Goal: Information Seeking & Learning: Learn about a topic

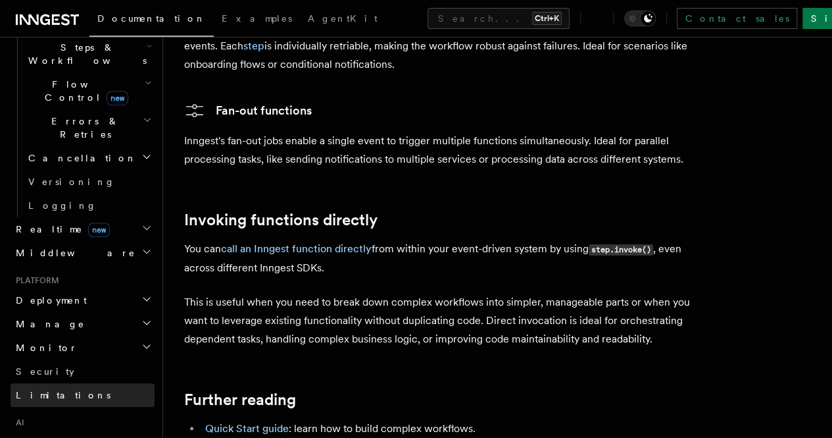
scroll to position [434, 0]
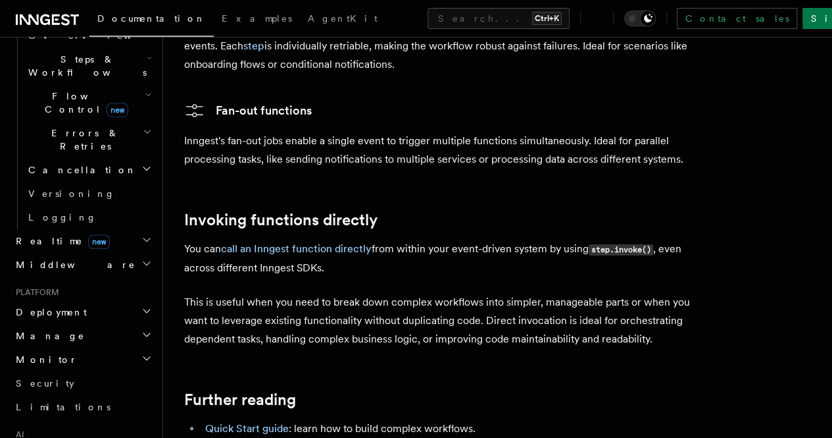
click at [141, 305] on icon "button" at bounding box center [146, 310] width 11 height 11
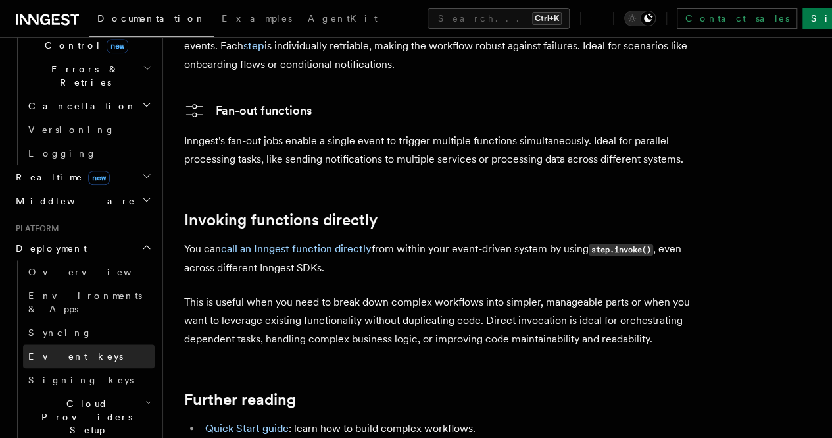
scroll to position [497, 0]
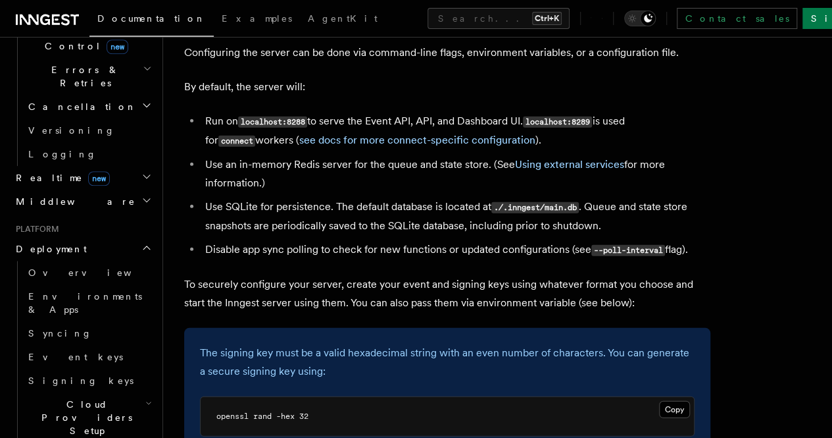
scroll to position [1731, 0]
click at [310, 170] on li "Use an in-memory Redis server for the queue and state store. (See Using externa…" at bounding box center [455, 173] width 509 height 37
click at [299, 171] on li "Use an in-memory Redis server for the queue and state store. (See Using externa…" at bounding box center [455, 173] width 509 height 37
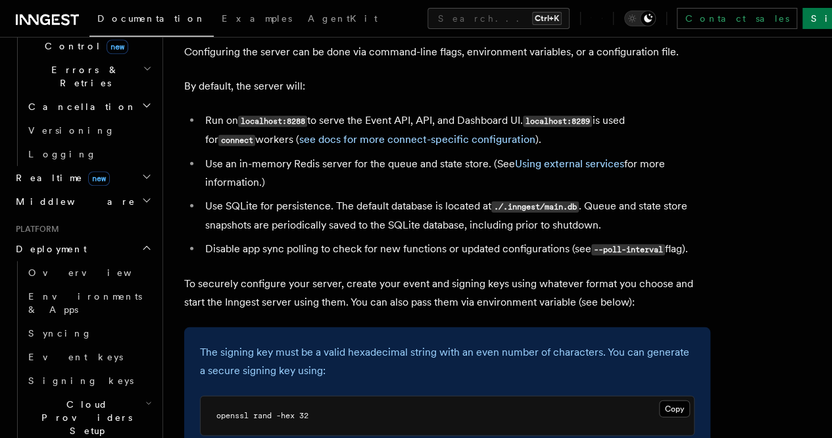
click at [262, 215] on li "Use SQLite for persistence. The default database is located at ./.inngest/main.…" at bounding box center [455, 216] width 509 height 38
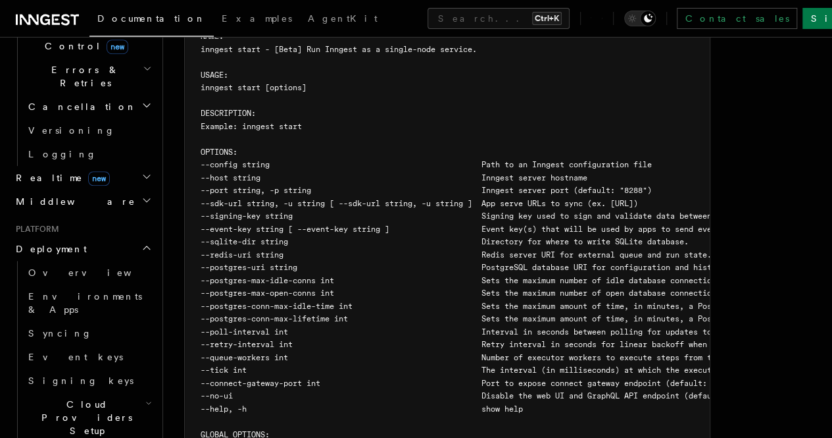
scroll to position [2338, 0]
click at [675, 26] on button "Copy Copied" at bounding box center [690, 17] width 31 height 17
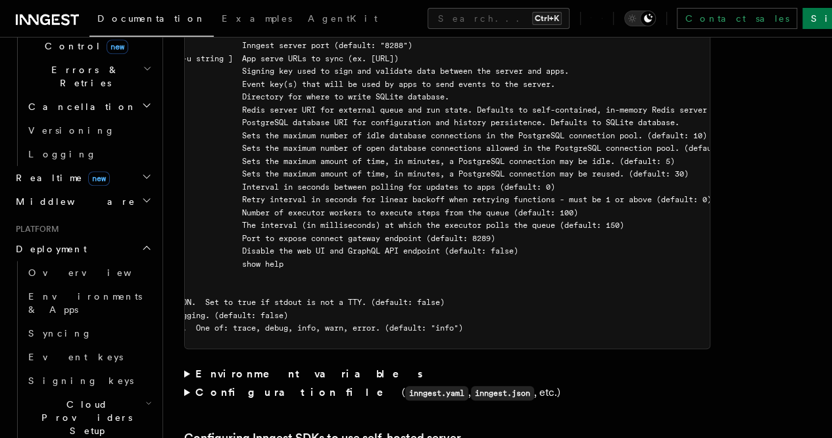
scroll to position [0, 0]
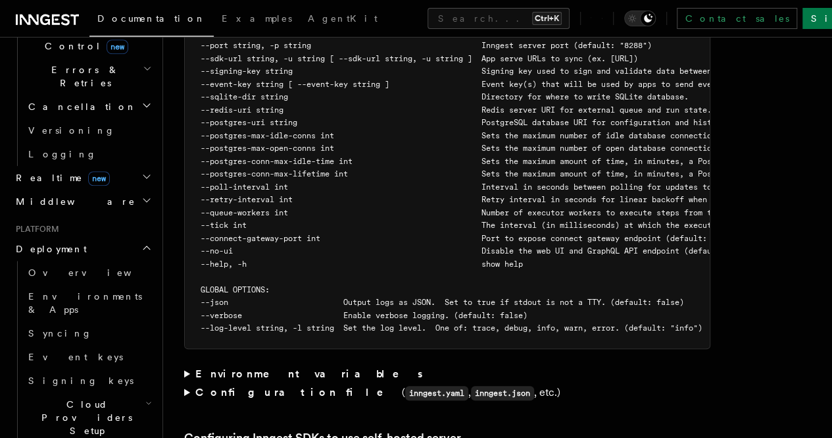
click at [307, 178] on span "--postgres-conn-max-lifetime int Sets the maximum amount of time, in minutes, a…" at bounding box center [565, 173] width 728 height 9
click at [232, 127] on span "--postgres-uri string PostgreSQL database URI for configuration and history per…" at bounding box center [560, 122] width 718 height 9
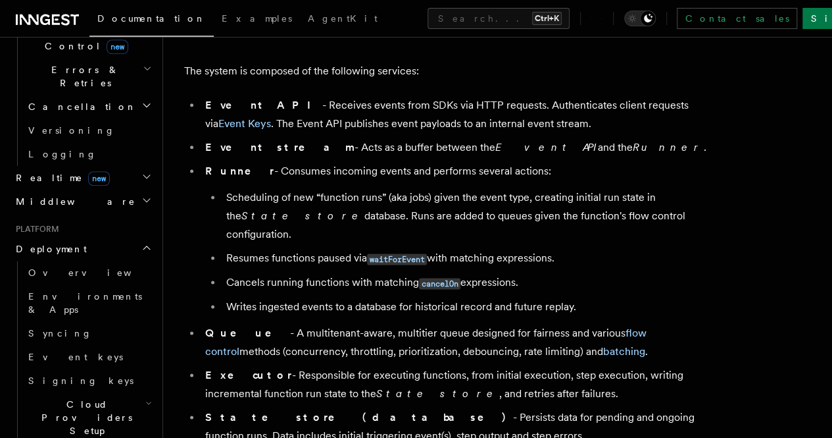
scroll to position [766, 0]
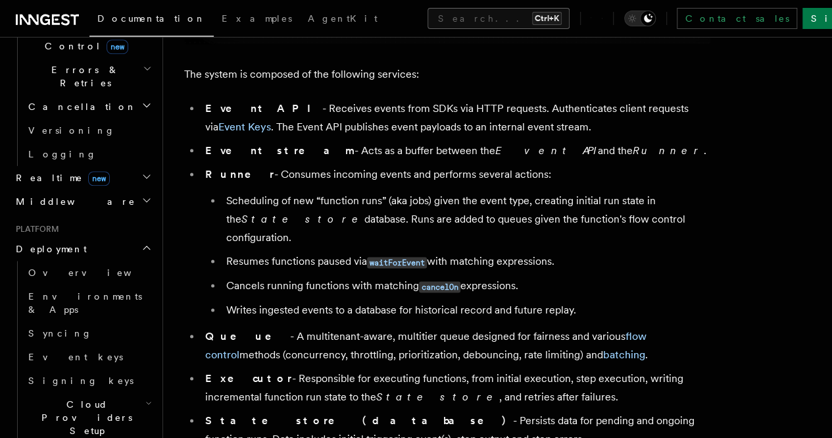
click at [428, 16] on button "Search... Ctrl+K" at bounding box center [499, 18] width 142 height 21
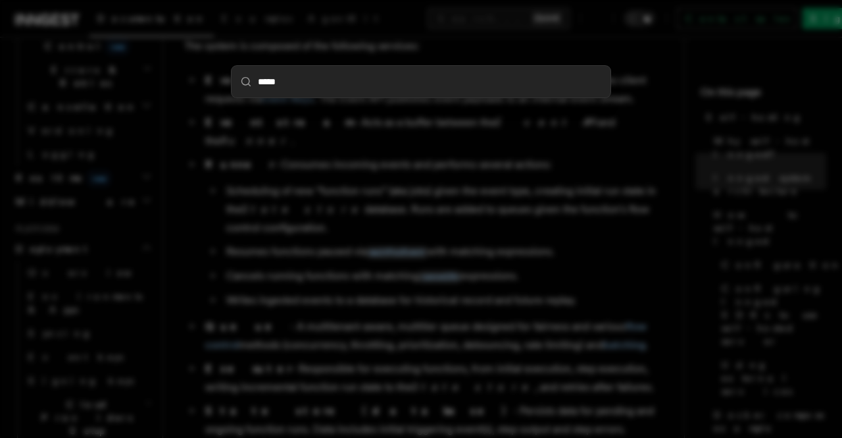
click at [380, 85] on input "*****" at bounding box center [421, 82] width 379 height 32
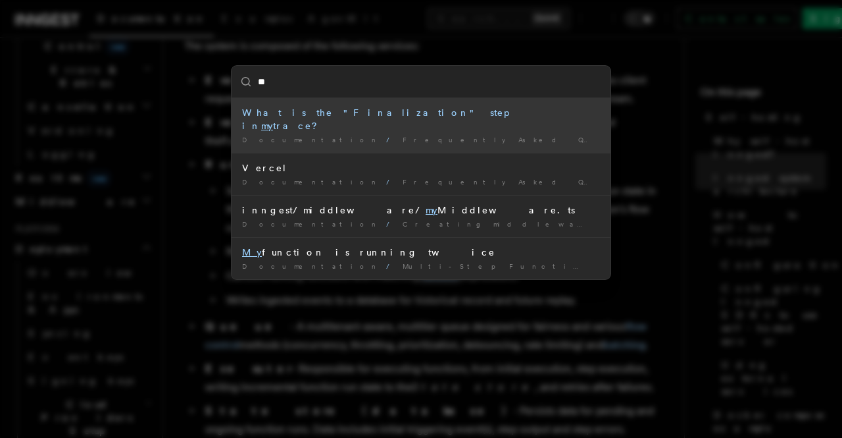
type input "*"
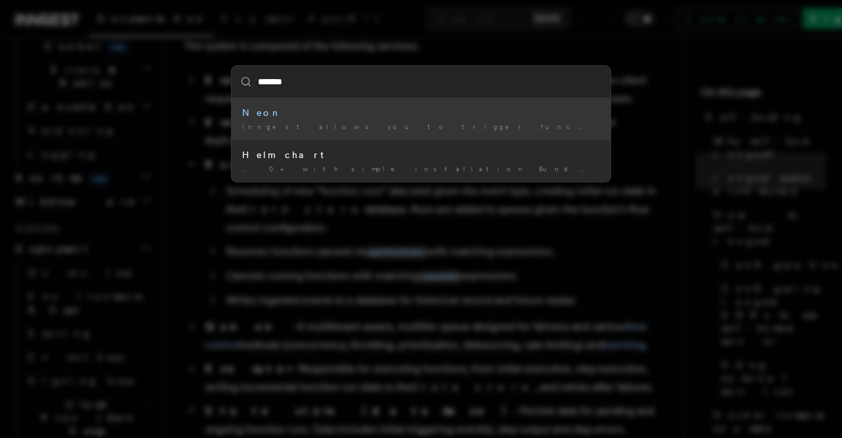
type input "********"
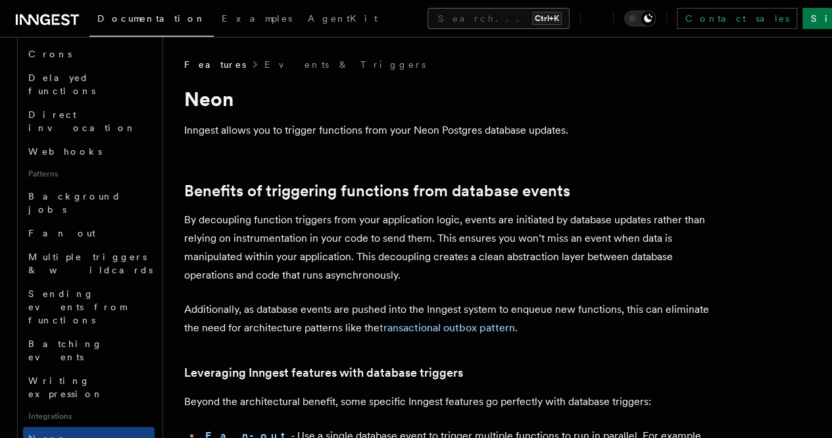
click at [428, 19] on button "Search... Ctrl+K" at bounding box center [499, 18] width 142 height 21
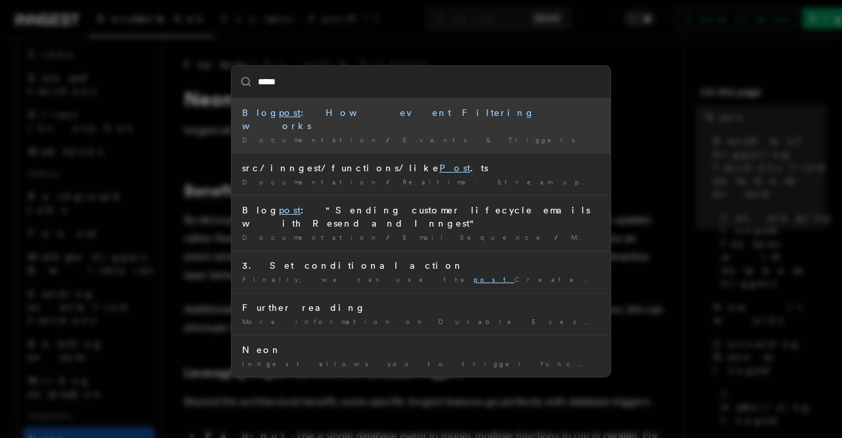
type input "******"
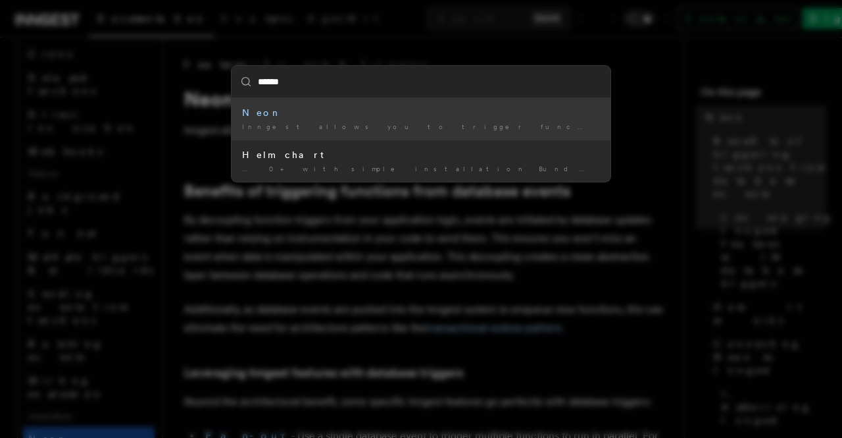
click at [385, 84] on input "******" at bounding box center [421, 82] width 379 height 32
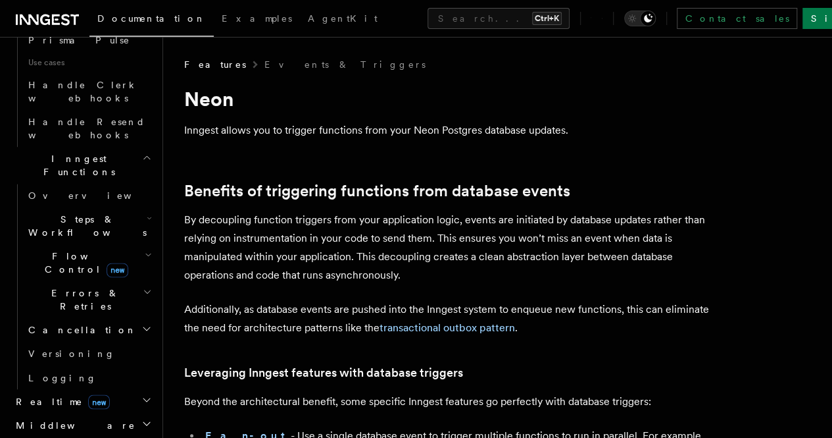
scroll to position [920, 0]
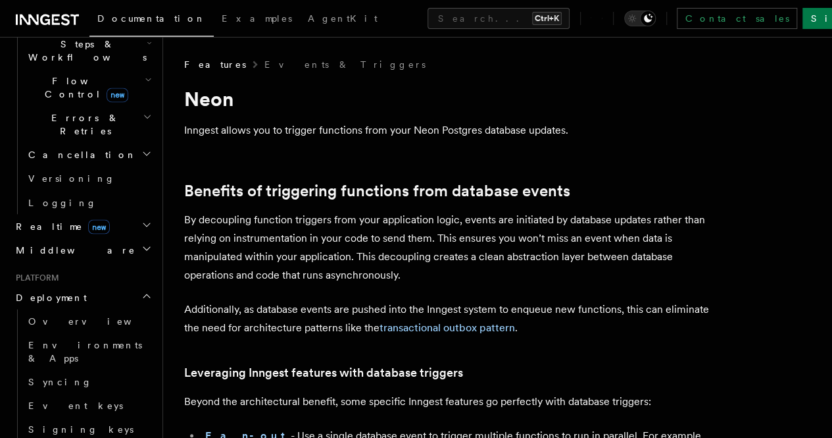
scroll to position [1095, 0]
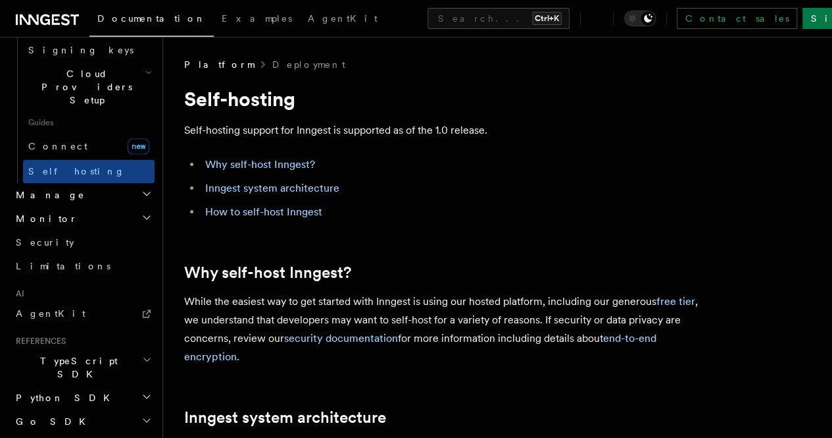
scroll to position [2434, 0]
